Goal: Task Accomplishment & Management: Manage account settings

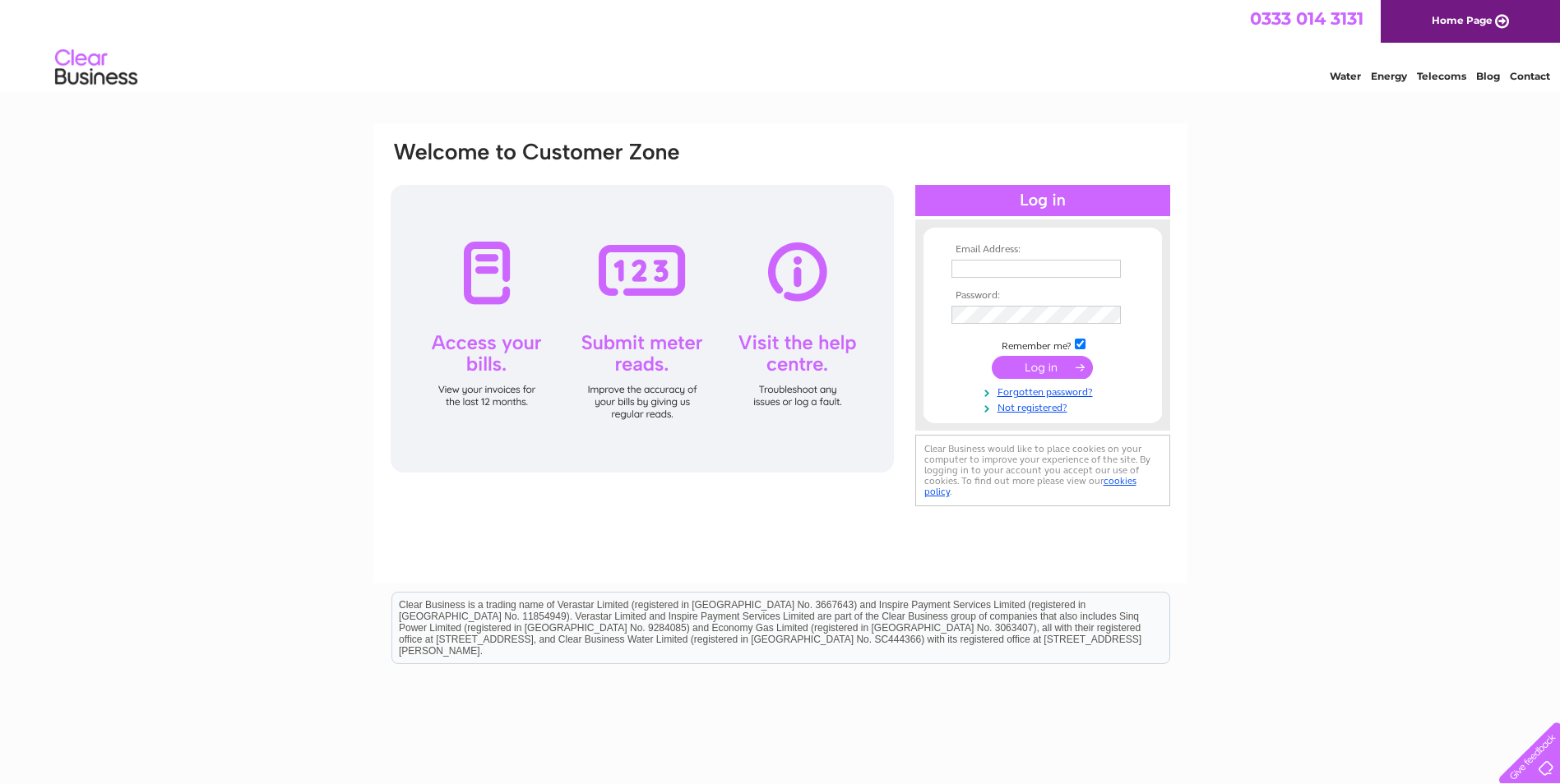
type input "accounts@strathmore-estates.co.uk"
click at [1078, 370] on input "submit" at bounding box center [1042, 367] width 101 height 23
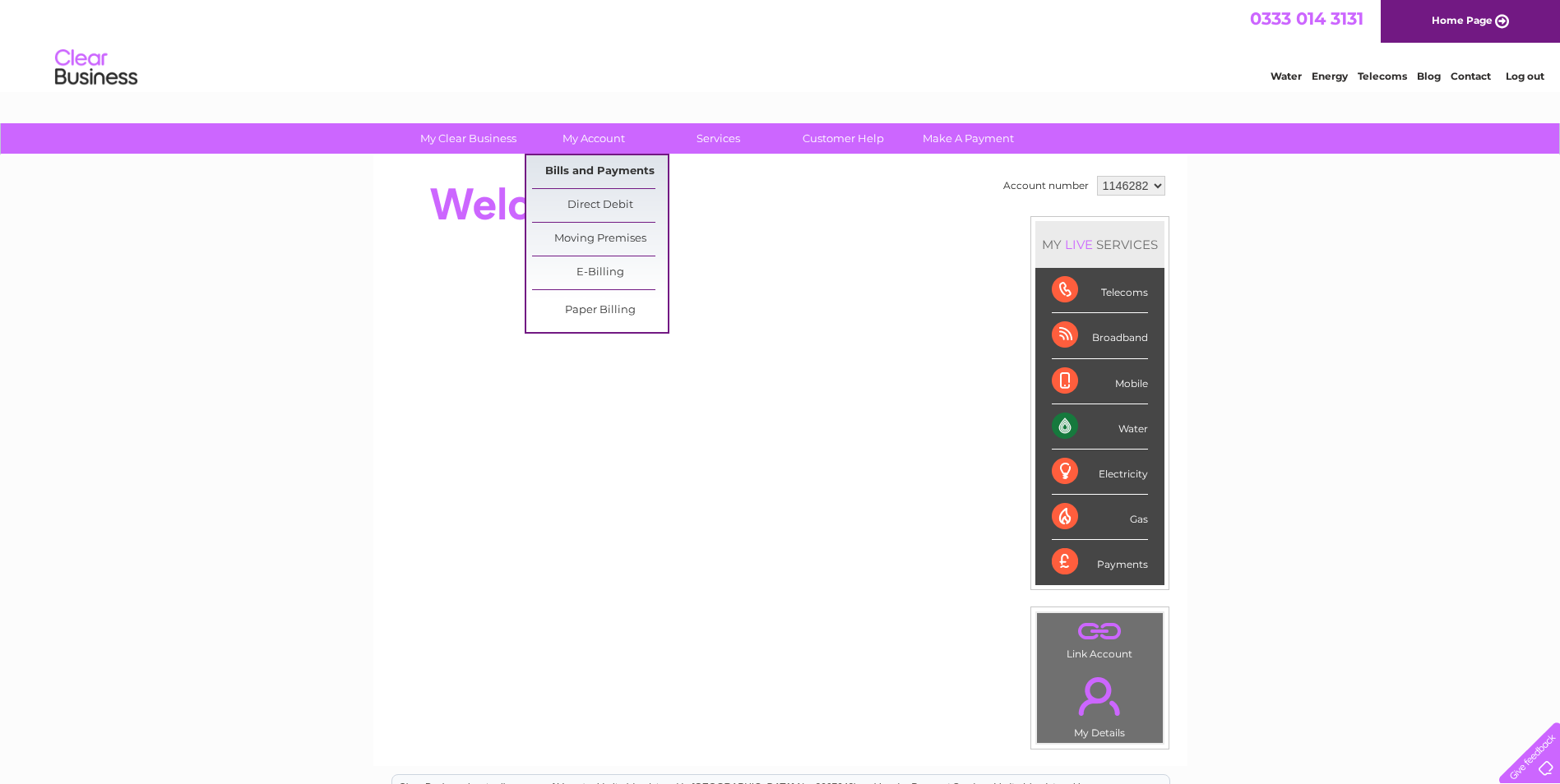
click at [621, 160] on link "Bills and Payments" at bounding box center [600, 172] width 136 height 33
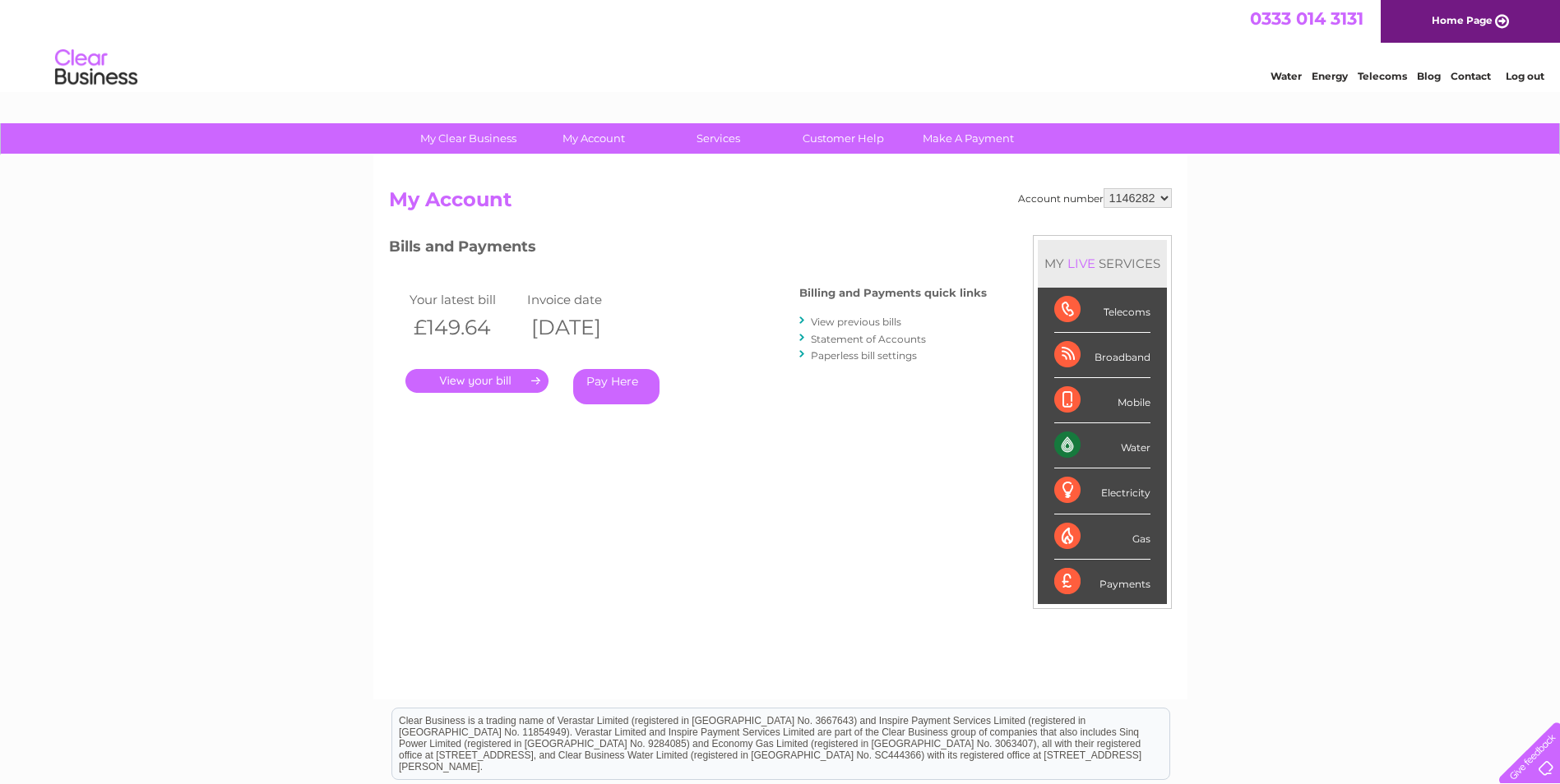
click at [488, 385] on link "." at bounding box center [476, 381] width 143 height 24
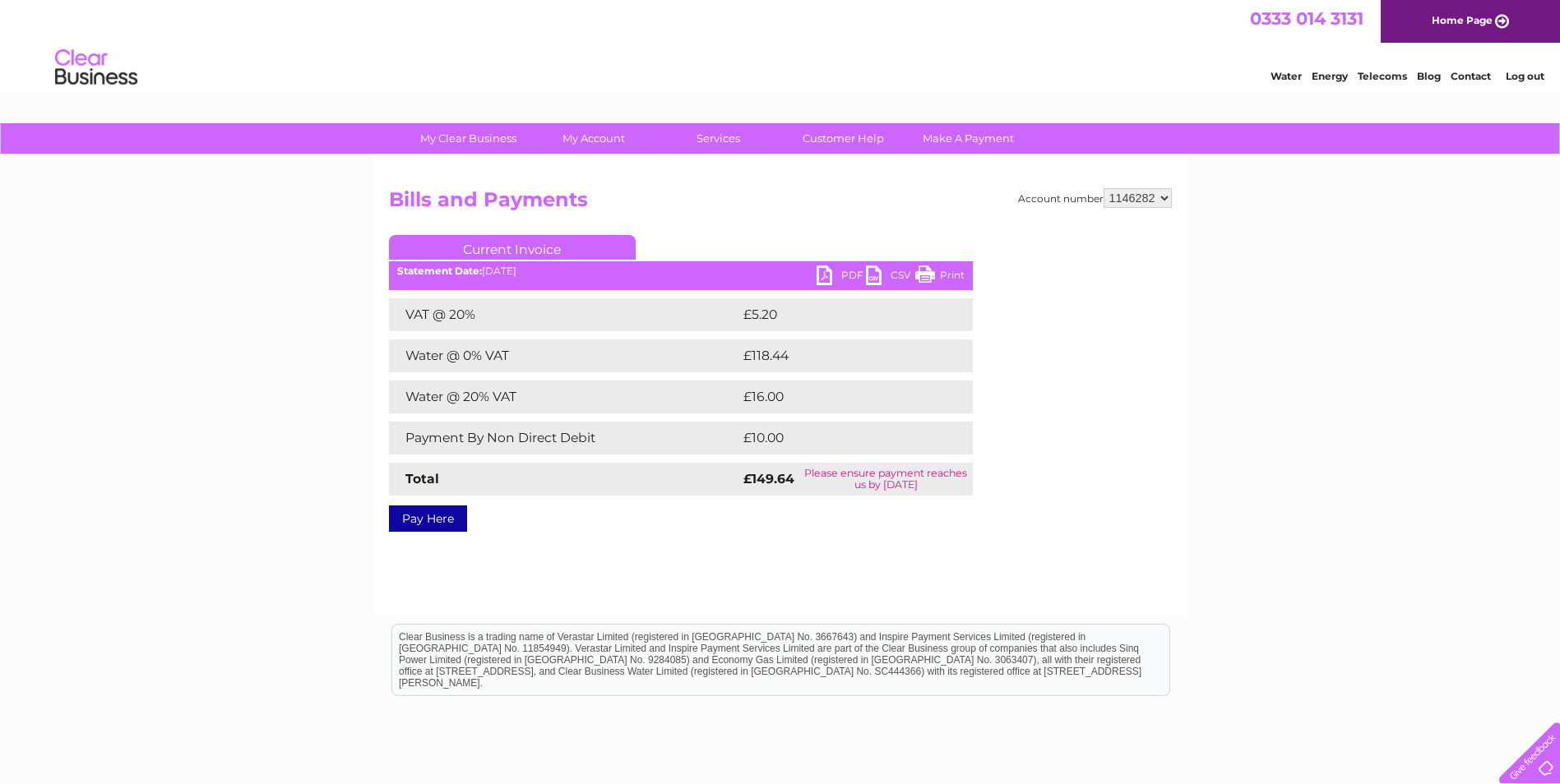
click at [852, 271] on link "PDF" at bounding box center [841, 277] width 49 height 24
click at [1519, 76] on link "Log out" at bounding box center [1524, 77] width 38 height 13
